Goal: Task Accomplishment & Management: Use online tool/utility

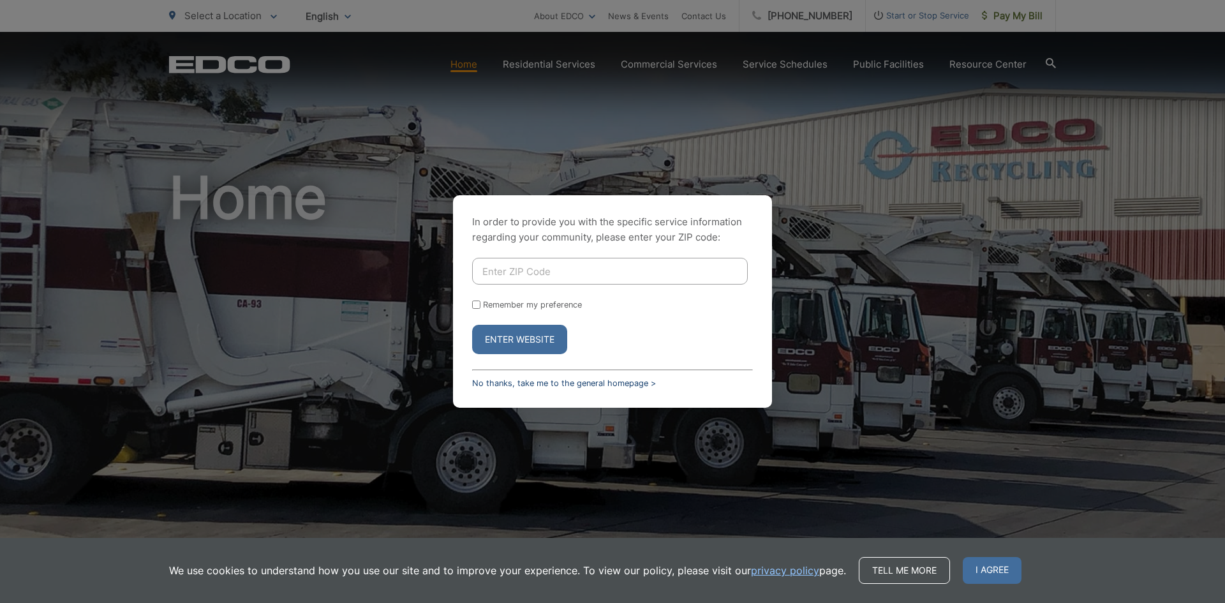
click at [614, 383] on link "No thanks, take me to the general homepage >" at bounding box center [564, 383] width 184 height 10
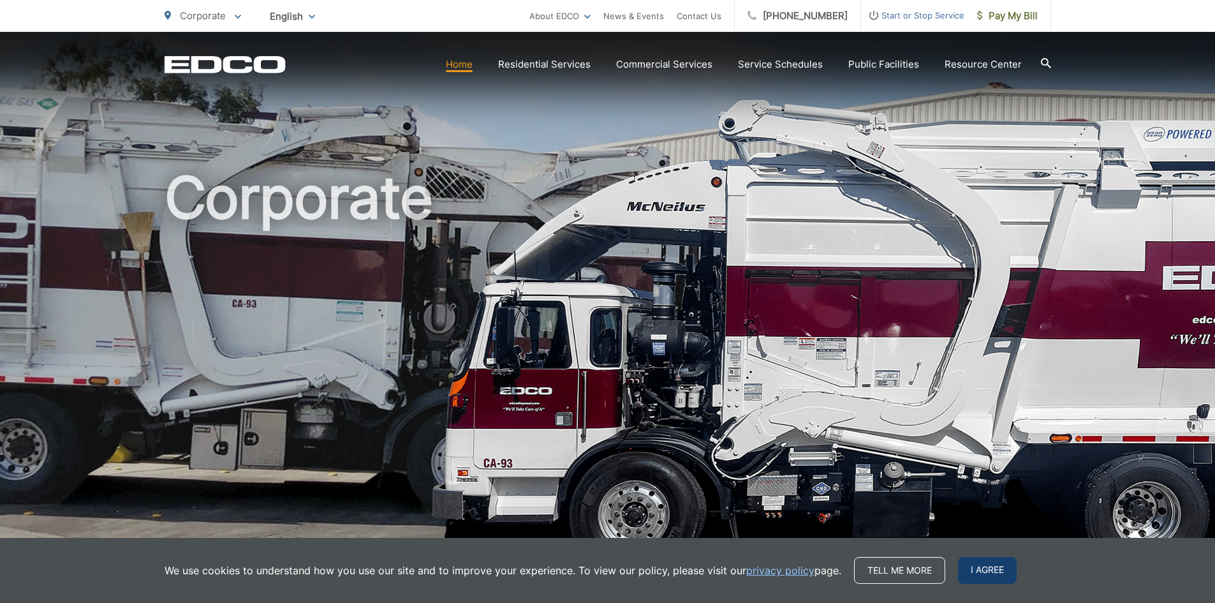
click at [974, 568] on span "I agree" at bounding box center [987, 570] width 59 height 27
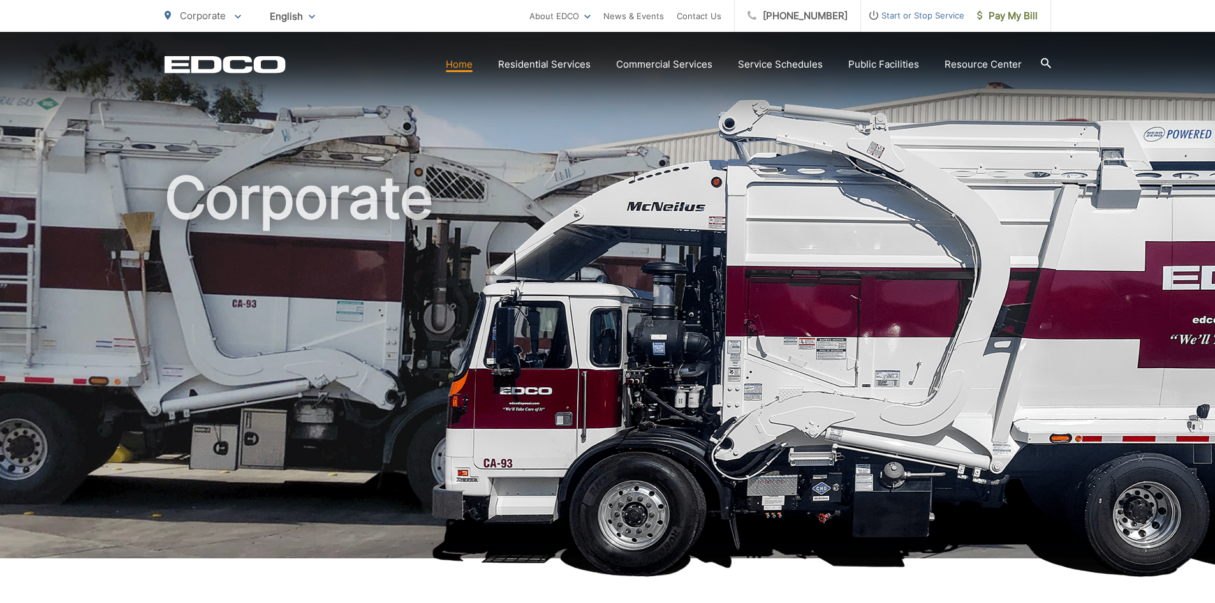
drag, startPoint x: 839, startPoint y: 179, endPoint x: 853, endPoint y: 162, distance: 21.3
click at [839, 179] on h1 "Corporate" at bounding box center [608, 368] width 887 height 404
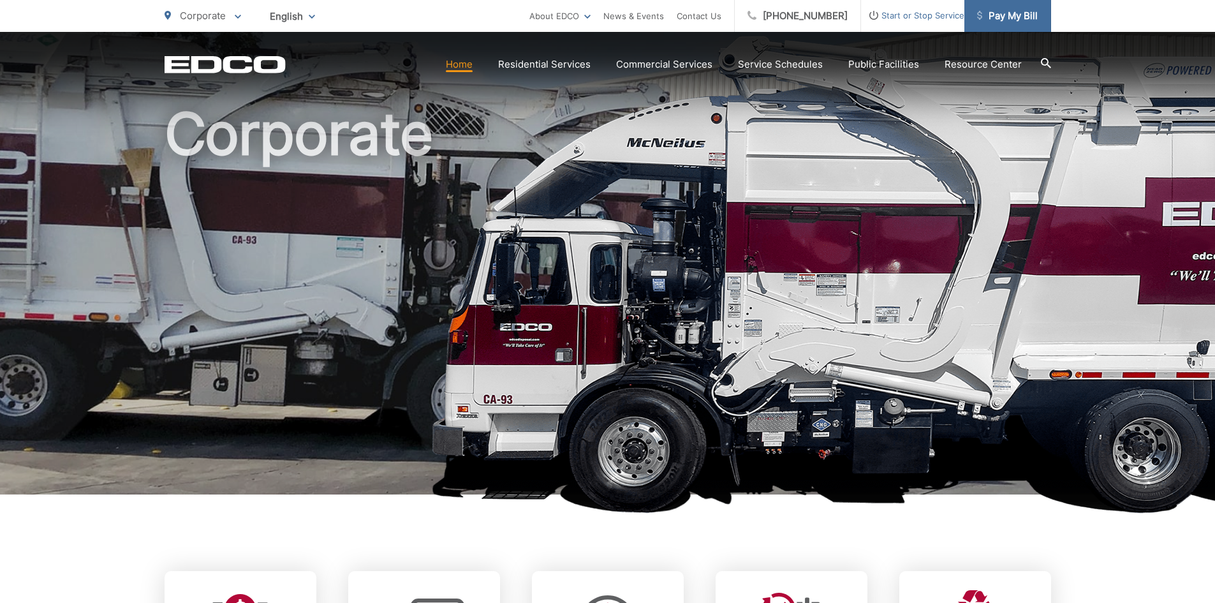
click at [1024, 25] on link "Pay My Bill" at bounding box center [1007, 16] width 87 height 32
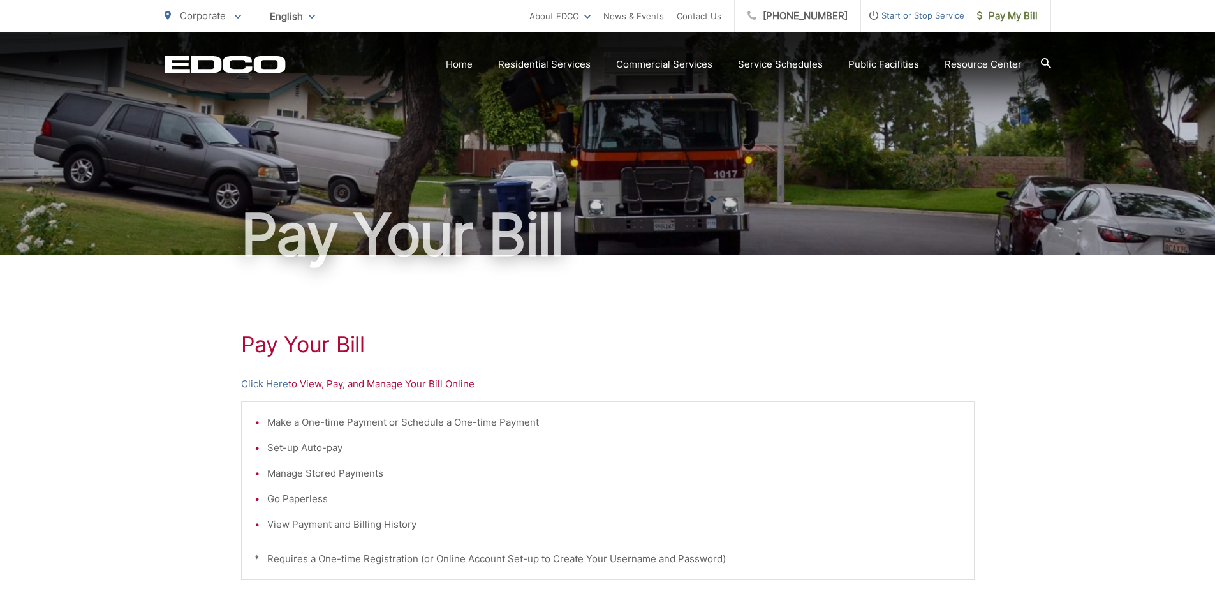
scroll to position [255, 0]
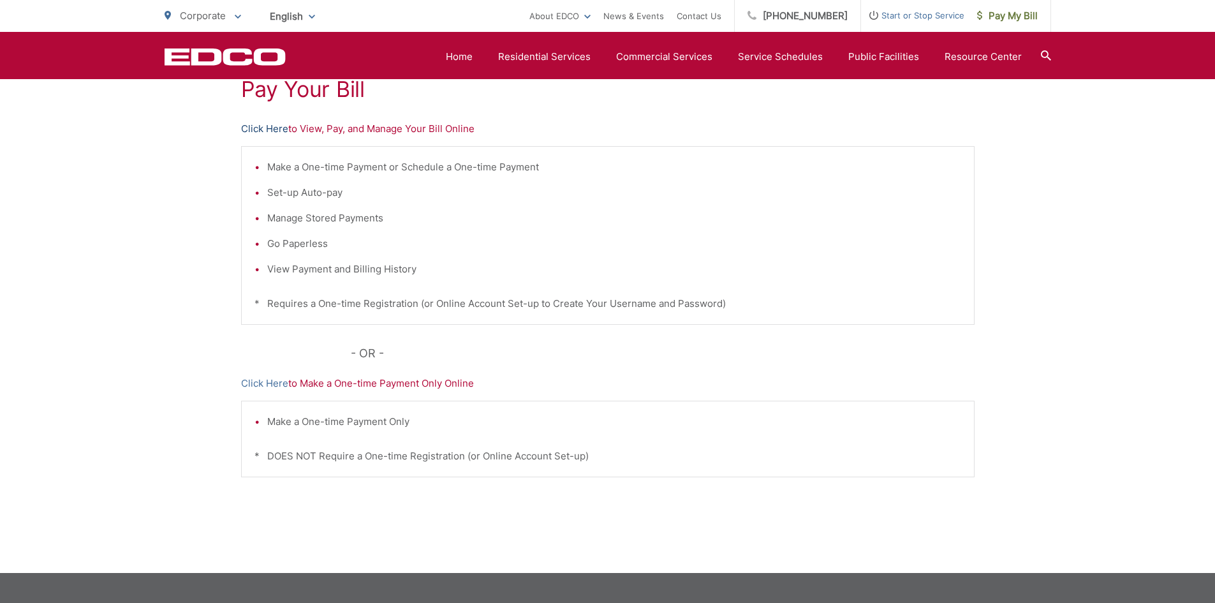
click at [270, 128] on link "Click Here" at bounding box center [264, 128] width 47 height 15
